Goal: Find specific page/section: Find specific page/section

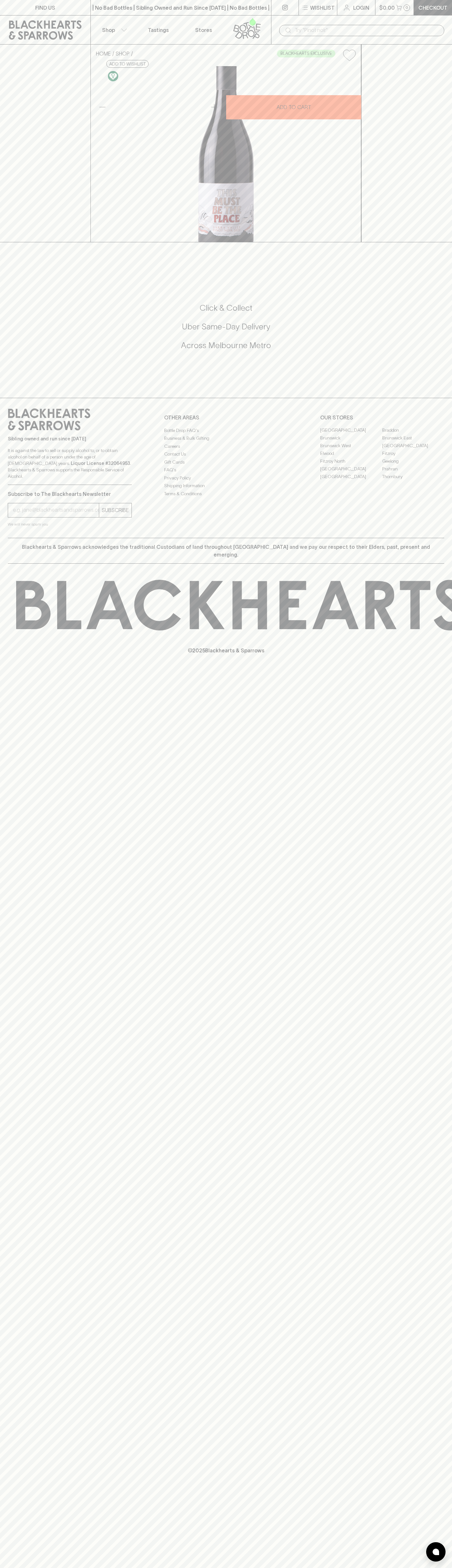
click at [439, 1255] on div "FIND US | No Bad Bottles | Sibling Owned and Run Since 2006 | No Bad Bottles | …" at bounding box center [226, 784] width 452 height 1568
click at [27, 1567] on html "FIND US | No Bad Bottles | Sibling Owned and Run Since 2006 | No Bad Bottles | …" at bounding box center [226, 784] width 452 height 1568
click at [15, 1029] on div "FIND US | No Bad Bottles | Sibling Owned and Run Since 2006 | No Bad Bottles | …" at bounding box center [226, 784] width 452 height 1568
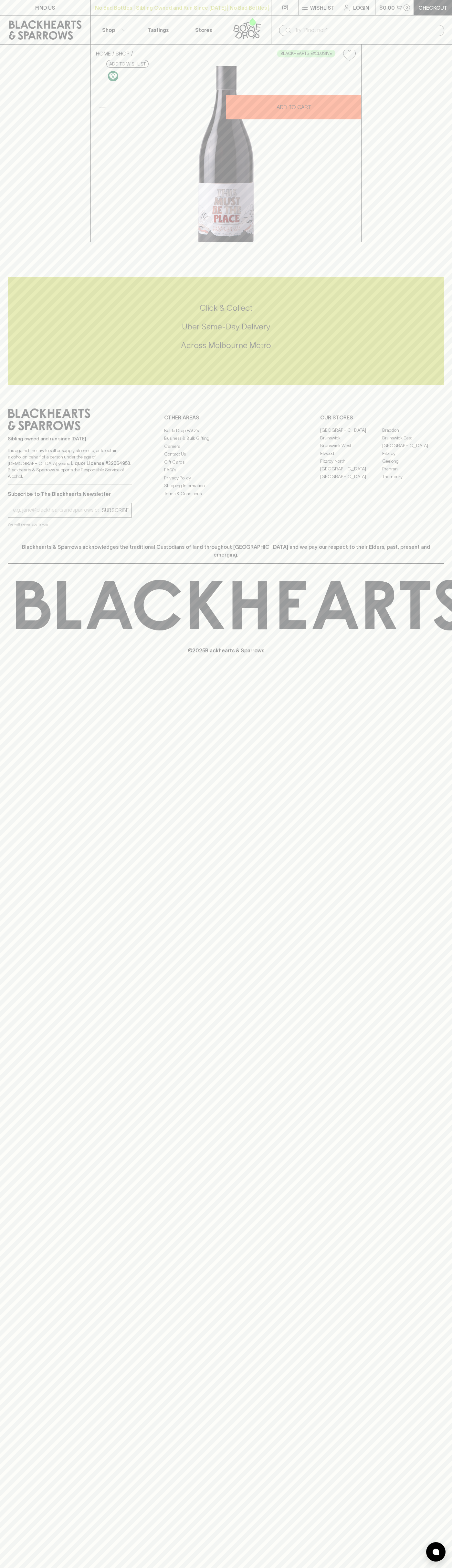
click at [351, 442] on link "Brunswick" at bounding box center [351, 438] width 62 height 8
